Goal: Transaction & Acquisition: Purchase product/service

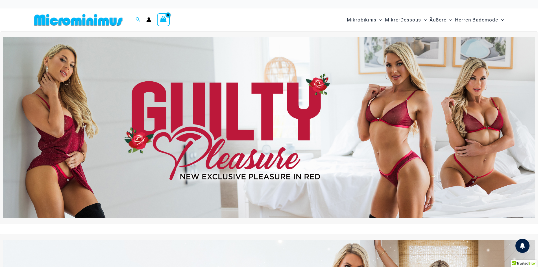
type input "**********"
click at [229, 99] on img at bounding box center [268, 127] width 531 height 181
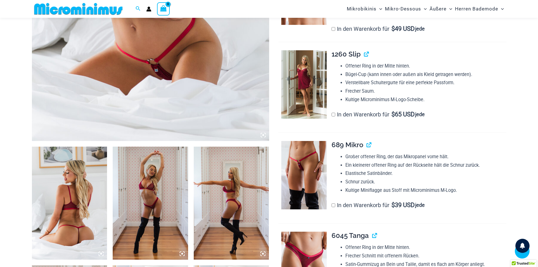
scroll to position [277, 0]
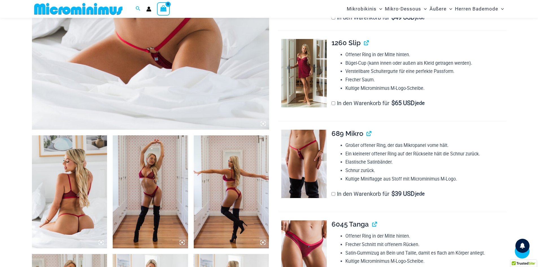
type input "**********"
click at [86, 201] on img at bounding box center [69, 191] width 75 height 113
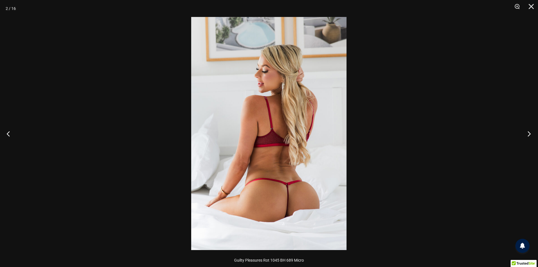
click at [530, 133] on button "Nächste" at bounding box center [526, 133] width 21 height 28
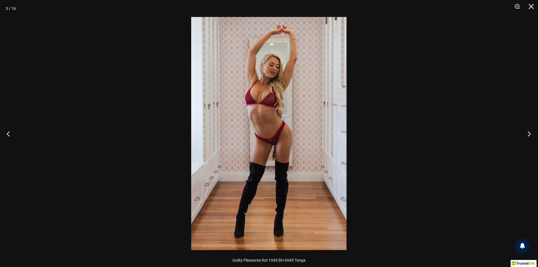
click at [529, 133] on button "Nächste" at bounding box center [526, 133] width 21 height 28
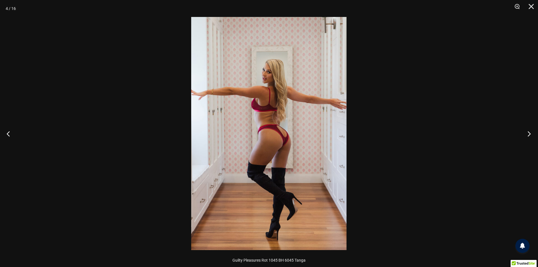
click at [529, 133] on button "Nächste" at bounding box center [526, 133] width 21 height 28
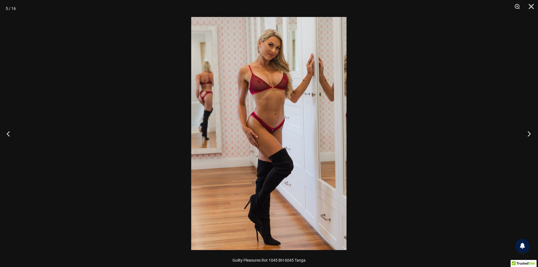
click at [529, 133] on button "Nächste" at bounding box center [526, 133] width 21 height 28
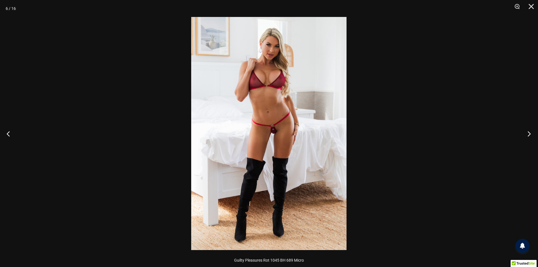
click at [529, 133] on button "Nächste" at bounding box center [526, 133] width 21 height 28
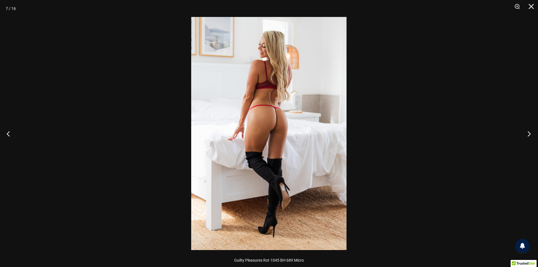
click at [529, 133] on button "Nächste" at bounding box center [526, 133] width 21 height 28
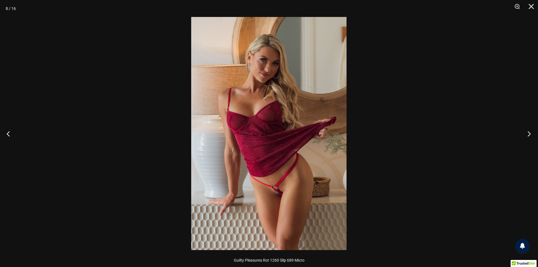
click at [529, 133] on button "Nächste" at bounding box center [526, 133] width 21 height 28
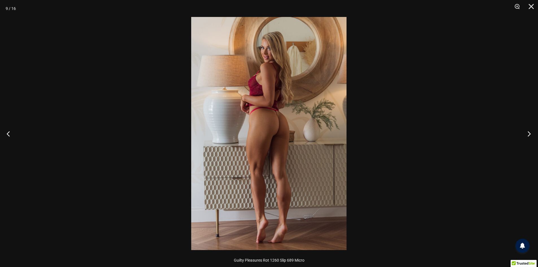
click at [527, 133] on button "Nächste" at bounding box center [526, 133] width 21 height 28
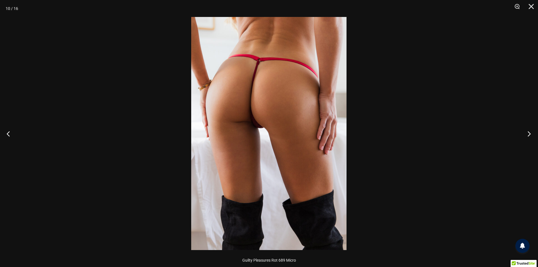
click at [527, 133] on button "Nächste" at bounding box center [526, 133] width 21 height 28
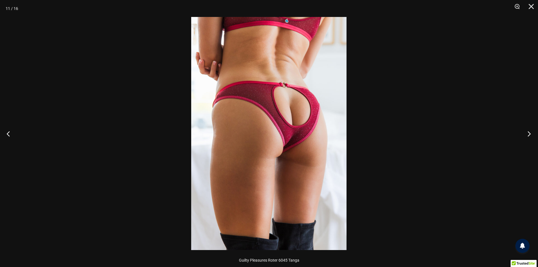
click at [527, 133] on button "Nächste" at bounding box center [526, 133] width 21 height 28
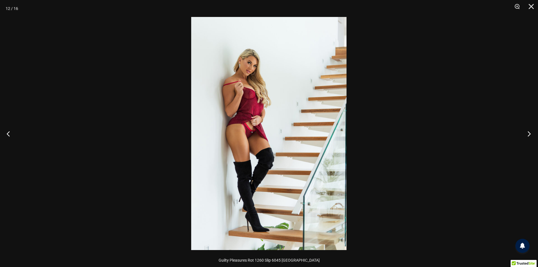
click at [526, 133] on button "Nächste" at bounding box center [526, 133] width 21 height 28
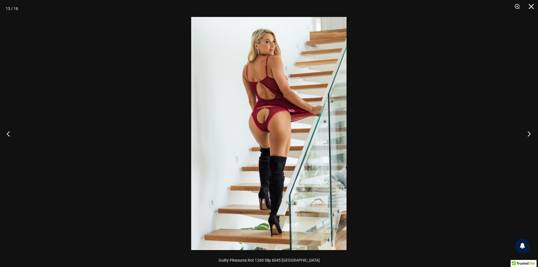
click at [525, 133] on button "Nächste" at bounding box center [526, 133] width 21 height 28
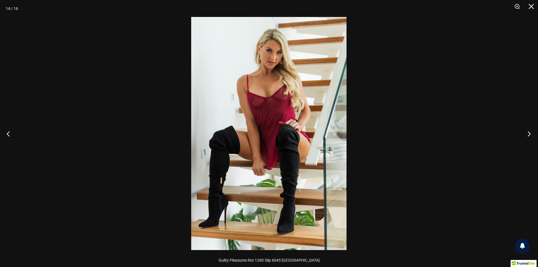
click at [524, 133] on button "Nächste" at bounding box center [526, 133] width 21 height 28
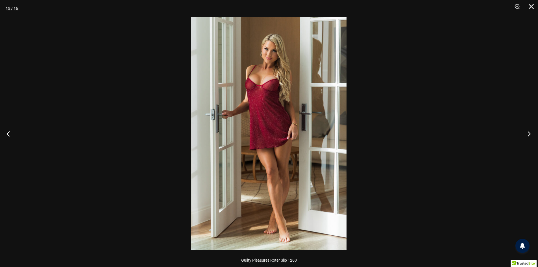
click at [524, 133] on button "Nächste" at bounding box center [526, 133] width 21 height 28
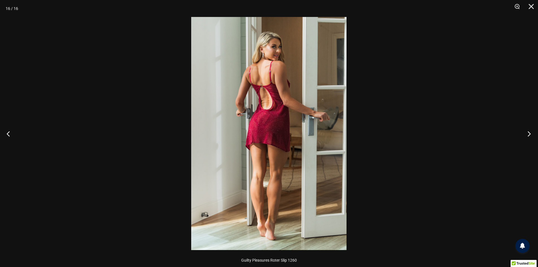
click at [524, 133] on button "Nächste" at bounding box center [526, 133] width 21 height 28
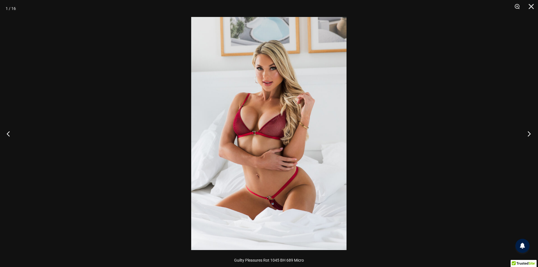
click at [523, 133] on button "Nächste" at bounding box center [526, 133] width 21 height 28
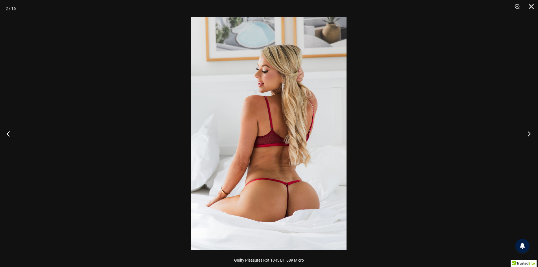
click at [523, 133] on button "Nächste" at bounding box center [526, 133] width 21 height 28
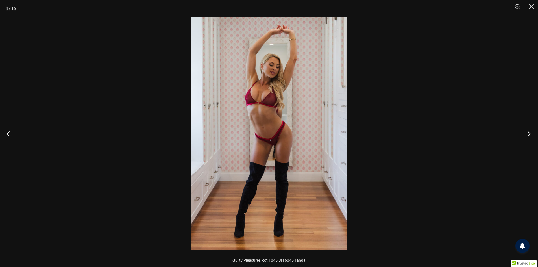
click at [523, 133] on button "Nächste" at bounding box center [526, 133] width 21 height 28
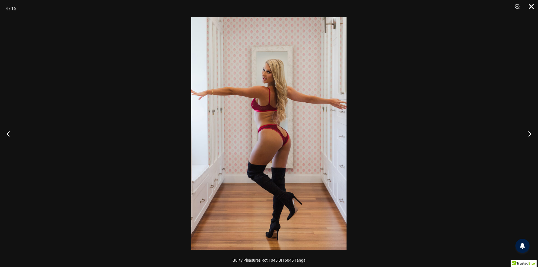
click at [533, 6] on button "Schließen" at bounding box center [529, 8] width 14 height 17
